Goal: Task Accomplishment & Management: Manage account settings

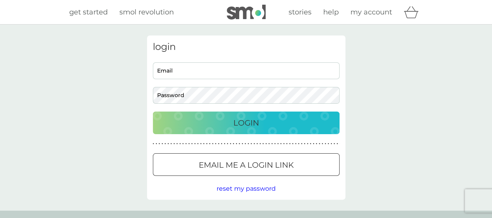
click at [209, 70] on input "Email" at bounding box center [246, 70] width 187 height 17
type input "[EMAIL_ADDRESS][DOMAIN_NAME]"
click at [153, 111] on button "Login" at bounding box center [246, 122] width 187 height 23
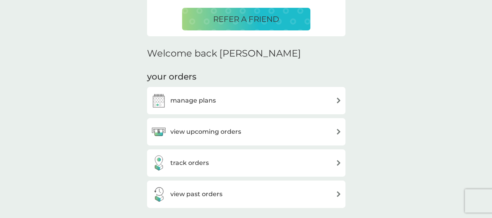
scroll to position [195, 0]
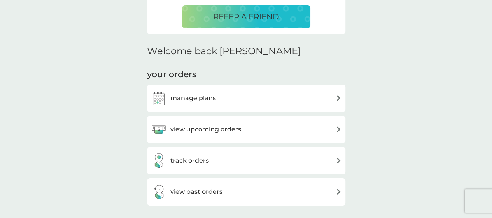
click at [308, 128] on div "view upcoming orders" at bounding box center [246, 129] width 191 height 16
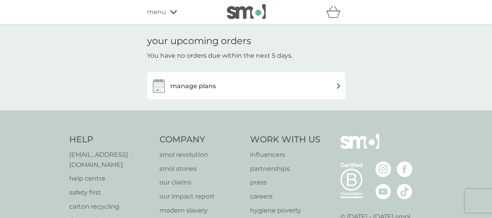
click at [295, 85] on div "manage plans" at bounding box center [246, 86] width 191 height 16
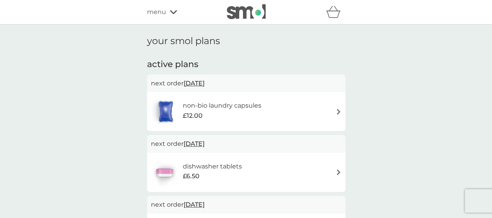
click at [205, 142] on span "[DATE]" at bounding box center [194, 143] width 21 height 15
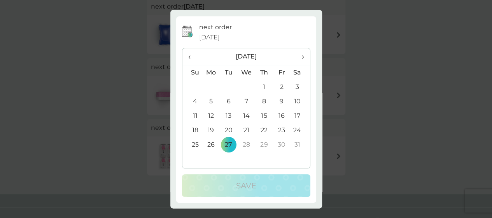
scroll to position [78, 0]
click at [296, 54] on span "›" at bounding box center [300, 57] width 8 height 16
click at [188, 55] on span "‹" at bounding box center [192, 57] width 8 height 16
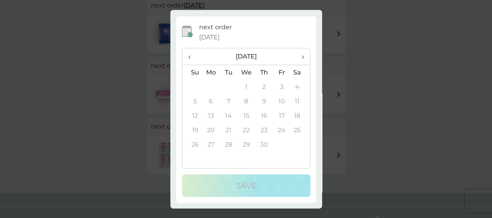
click at [188, 55] on span "‹" at bounding box center [192, 57] width 8 height 16
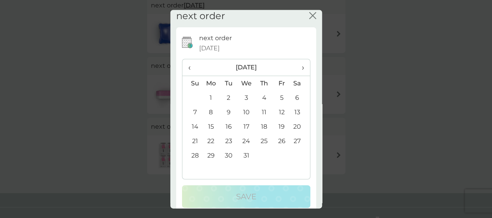
scroll to position [0, 0]
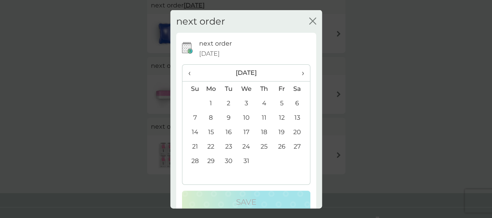
click at [297, 62] on div "next order [DATE] ‹ [DATE] › Su Mo Tu We Th Fr Sa 30 1 2 3 4 5 6 7 8 9 10 11 12…" at bounding box center [246, 126] width 128 height 174
click at [299, 70] on th "›" at bounding box center [299, 73] width 19 height 17
click at [299, 71] on th "›" at bounding box center [299, 73] width 19 height 17
click at [309, 18] on icon "close" at bounding box center [312, 20] width 7 height 7
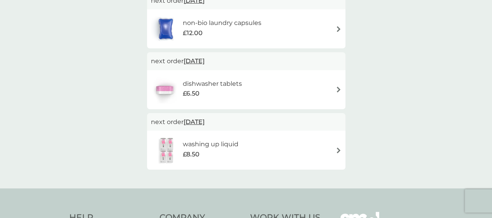
scroll to position [78, 0]
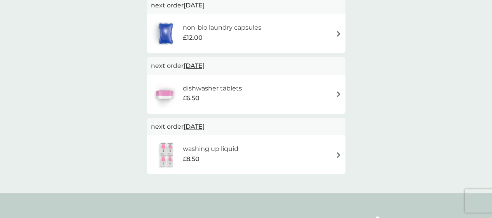
click at [338, 92] on img at bounding box center [339, 94] width 6 height 6
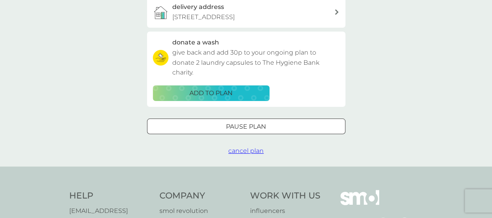
scroll to position [234, 0]
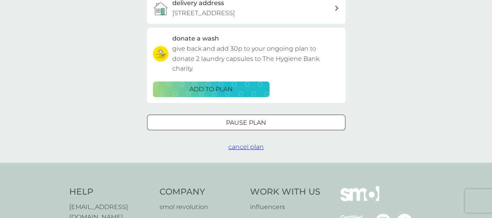
click at [266, 120] on p "Pause plan" at bounding box center [246, 123] width 40 height 10
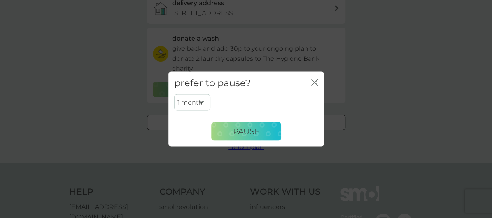
click at [202, 103] on select "1 month 2 months 3 months 4 months 5 months 6 months" at bounding box center [192, 102] width 36 height 16
click at [269, 127] on button "Pause" at bounding box center [246, 131] width 70 height 19
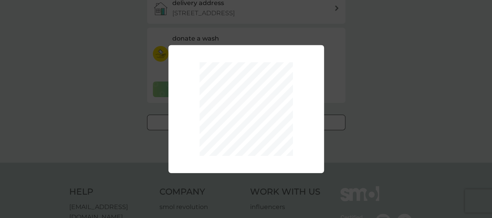
click at [412, 77] on div "1 month 2 months 3 months 4 months 5 months 6 months Pause" at bounding box center [246, 109] width 492 height 218
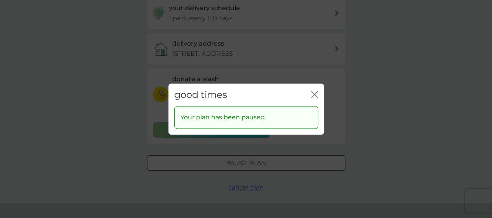
scroll to position [156, 0]
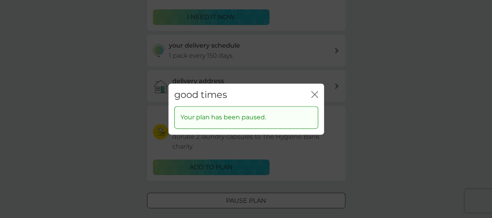
click at [315, 94] on icon "close" at bounding box center [314, 94] width 7 height 7
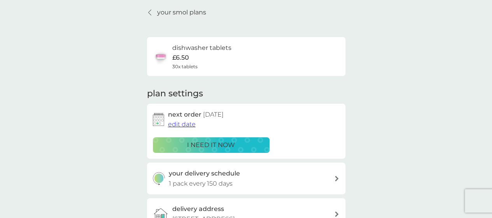
scroll to position [0, 0]
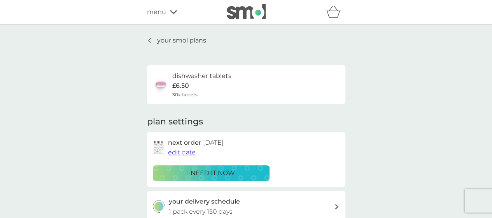
click at [175, 41] on p "your smol plans" at bounding box center [181, 40] width 49 height 10
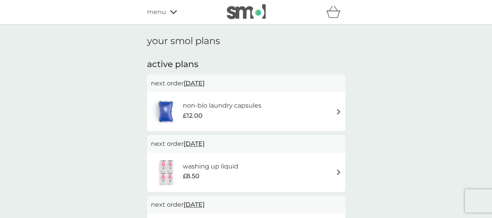
click at [338, 113] on img at bounding box center [339, 112] width 6 height 6
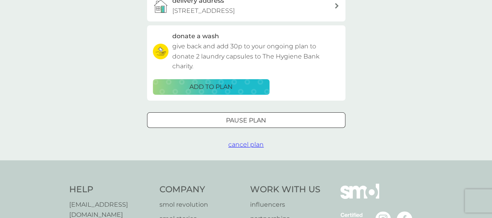
scroll to position [273, 0]
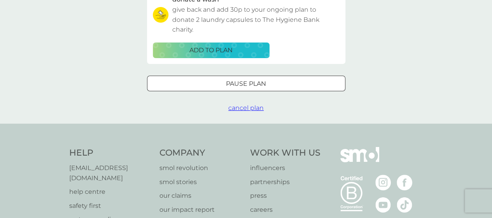
click at [294, 82] on div "Pause plan" at bounding box center [247, 84] width 198 height 10
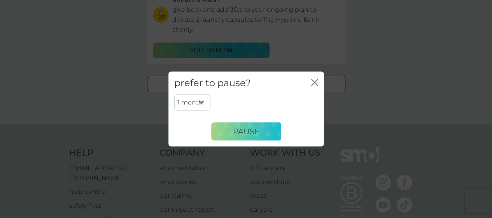
scroll to position [234, 0]
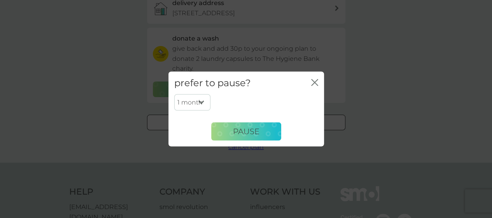
click at [201, 100] on select "1 month 2 months 3 months 4 months 5 months 6 months" at bounding box center [192, 102] width 36 height 16
select select "6"
click at [174, 94] on select "1 month 2 months 3 months 4 months 5 months 6 months" at bounding box center [192, 102] width 36 height 16
click at [245, 133] on span "Pause" at bounding box center [246, 131] width 26 height 9
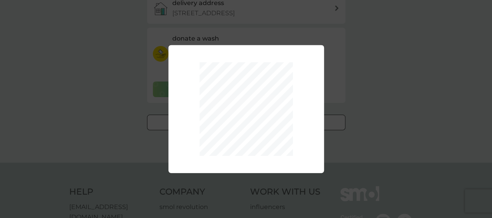
click at [401, 81] on div "1 month 2 months 3 months 4 months 5 months 6 months Pause" at bounding box center [246, 109] width 492 height 218
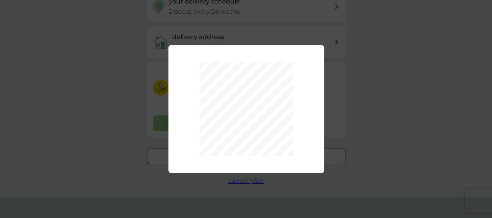
scroll to position [117, 0]
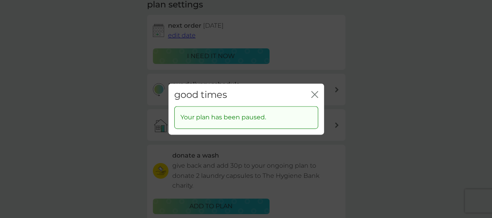
click at [314, 95] on icon "close" at bounding box center [313, 94] width 3 height 6
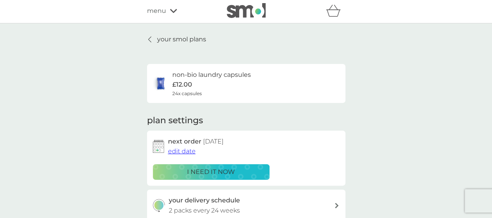
scroll to position [0, 0]
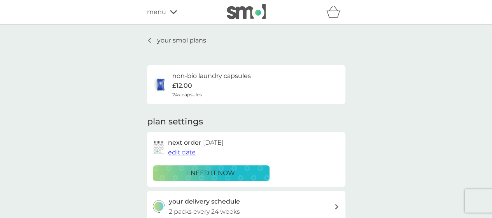
click at [186, 42] on p "your smol plans" at bounding box center [181, 40] width 49 height 10
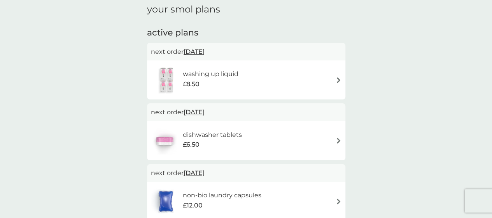
scroll to position [39, 0]
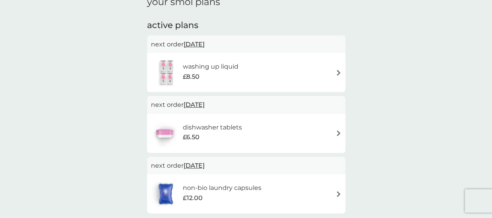
click at [279, 132] on div "dishwasher tablets £6.50" at bounding box center [246, 133] width 191 height 27
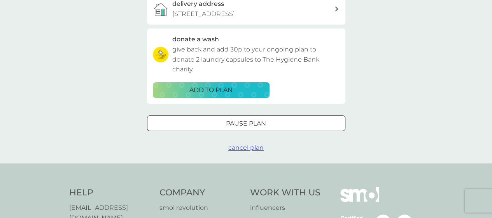
scroll to position [234, 0]
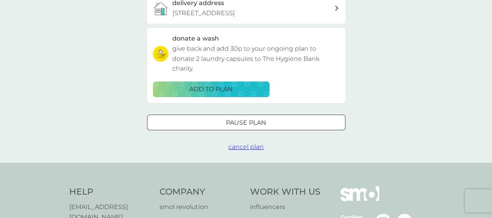
click at [285, 123] on div "Pause plan" at bounding box center [247, 123] width 198 height 10
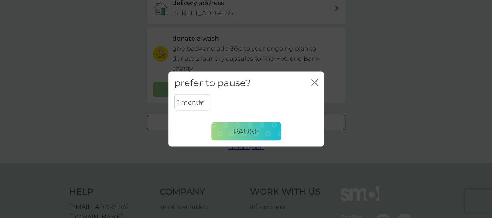
click at [200, 98] on select "1 month 2 months 3 months 4 months 5 months 6 months" at bounding box center [192, 102] width 36 height 16
select select "6"
click at [174, 94] on select "1 month 2 months 3 months 4 months 5 months 6 months" at bounding box center [192, 102] width 36 height 16
click at [239, 130] on span "Pause" at bounding box center [246, 131] width 26 height 9
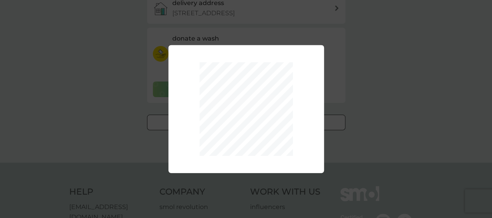
click at [389, 95] on div "1 month 2 months 3 months 4 months 5 months 6 months Pause" at bounding box center [246, 109] width 492 height 218
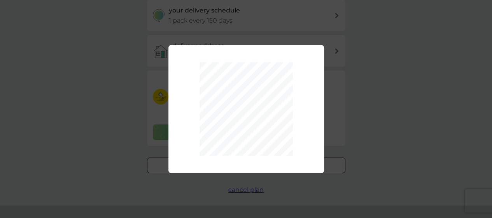
scroll to position [117, 0]
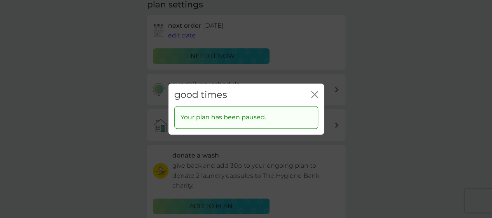
click at [317, 95] on icon "close" at bounding box center [314, 94] width 7 height 7
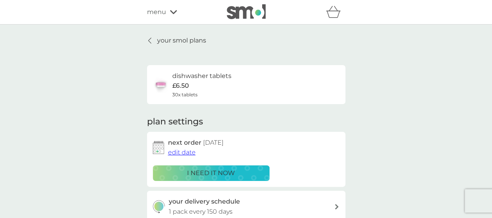
scroll to position [0, 0]
click at [182, 42] on p "your smol plans" at bounding box center [181, 40] width 49 height 10
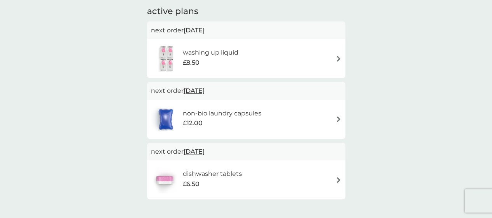
scroll to position [39, 0]
